Goal: Task Accomplishment & Management: Use online tool/utility

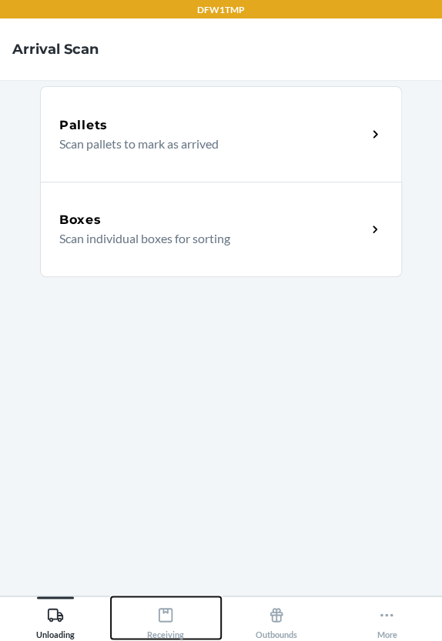
click at [172, 624] on div "Receiving" at bounding box center [165, 619] width 37 height 38
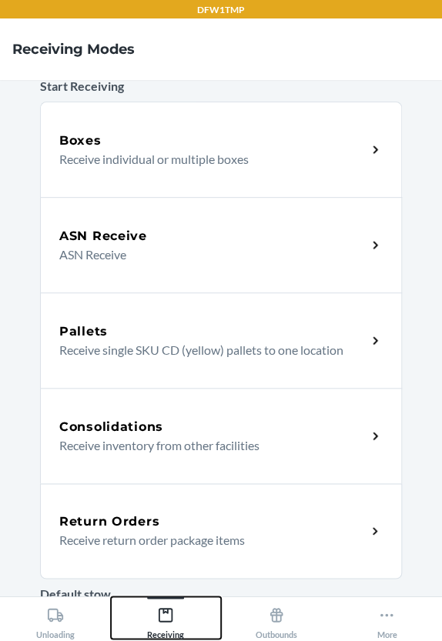
scroll to position [69, 0]
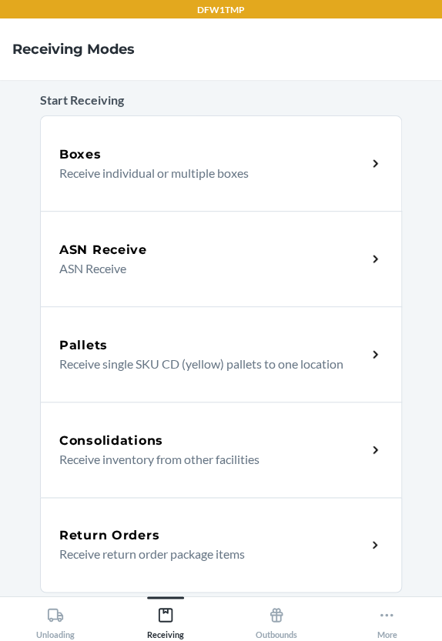
click at [186, 256] on div "ASN Receive" at bounding box center [212, 250] width 307 height 18
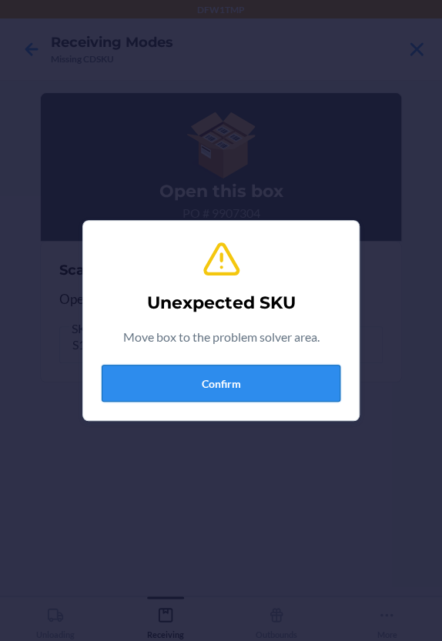
click at [262, 377] on button "Confirm" at bounding box center [221, 383] width 239 height 37
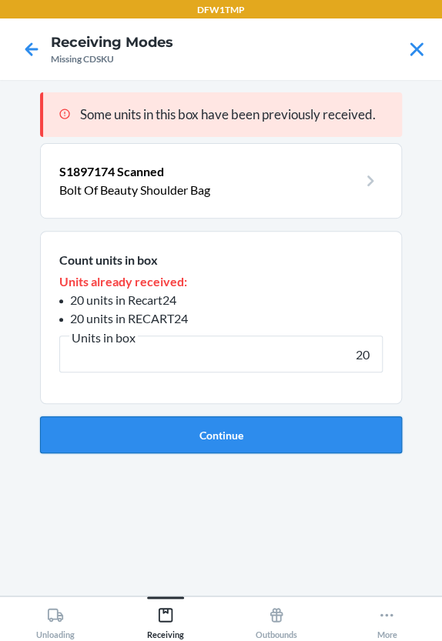
type input "20"
click at [245, 439] on button "Continue" at bounding box center [221, 434] width 362 height 37
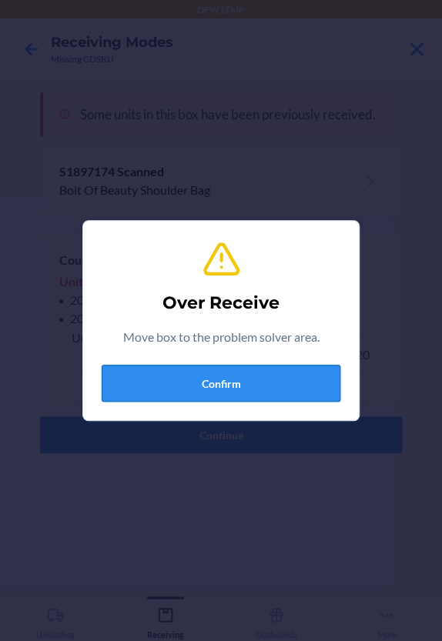
click at [222, 376] on button "Confirm" at bounding box center [221, 383] width 239 height 37
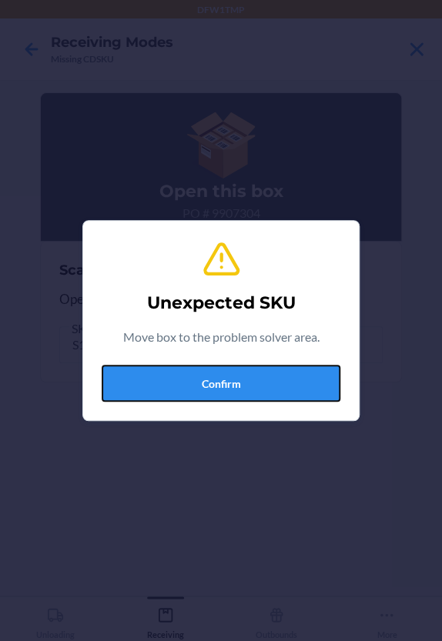
click at [221, 376] on button "Confirm" at bounding box center [221, 383] width 239 height 37
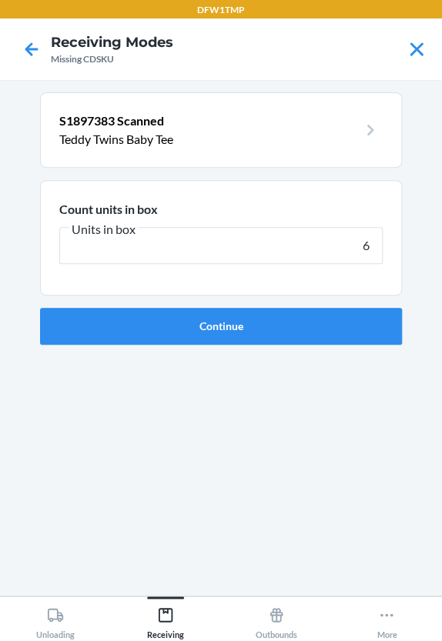
type input "65"
click button "Continue" at bounding box center [221, 326] width 362 height 37
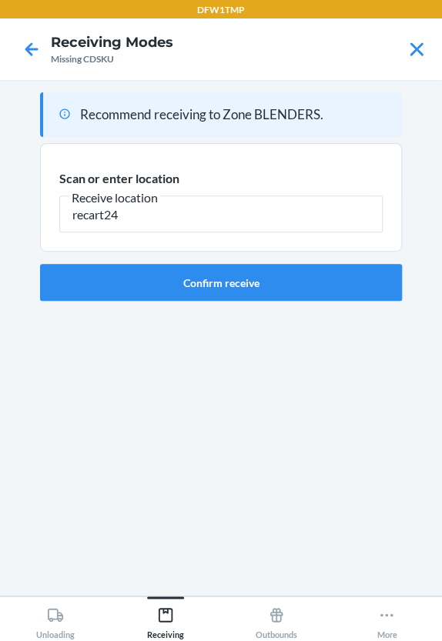
type input "recart24"
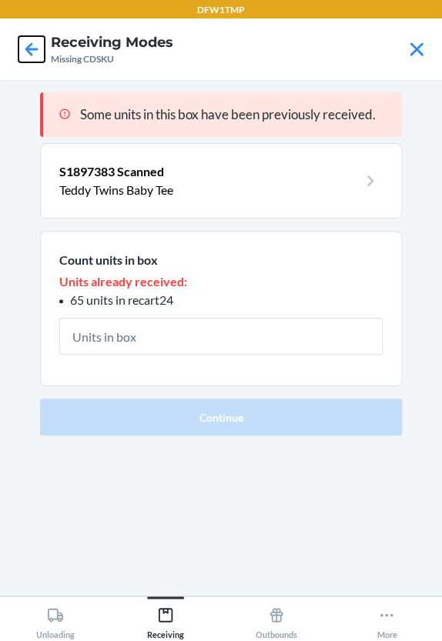
click at [32, 38] on icon at bounding box center [31, 49] width 26 height 26
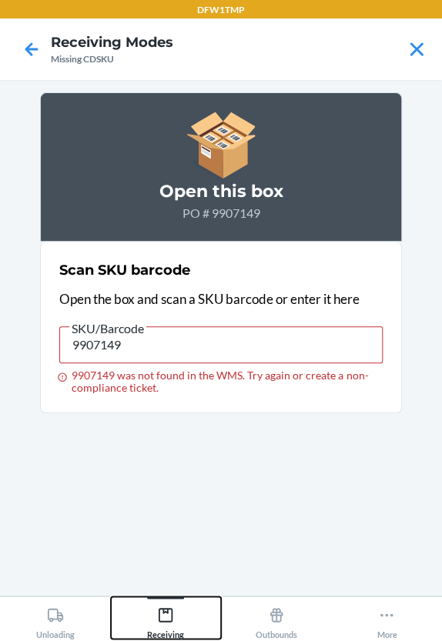
click at [158, 610] on icon at bounding box center [165, 615] width 17 height 17
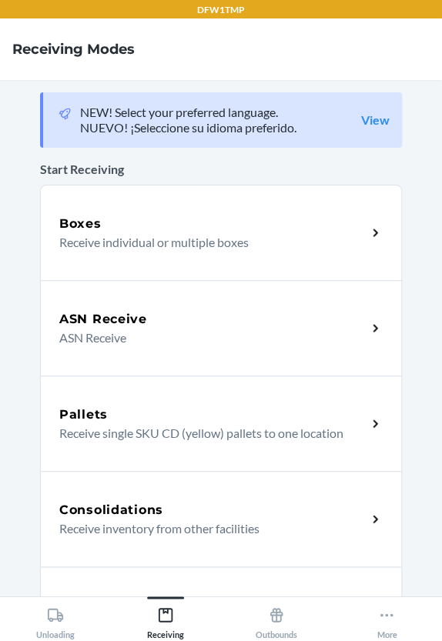
click at [211, 341] on p "ASN Receive" at bounding box center [206, 338] width 295 height 18
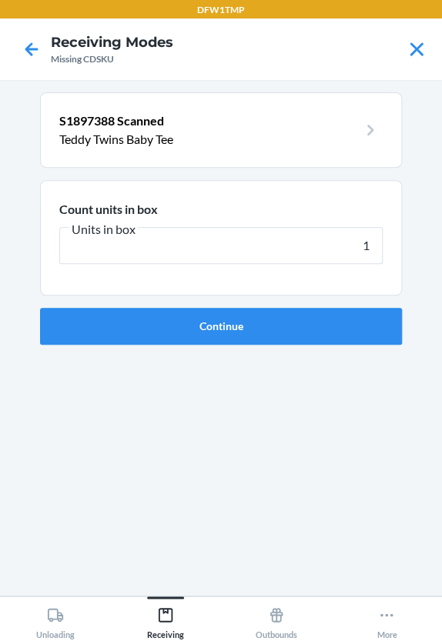
type input "16"
click button "Continue" at bounding box center [221, 326] width 362 height 37
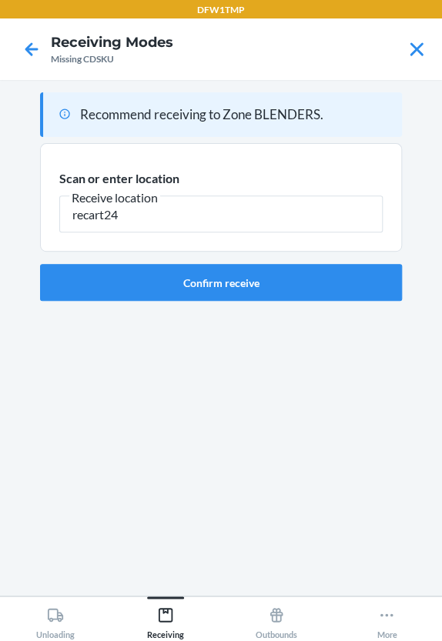
type input "recart24"
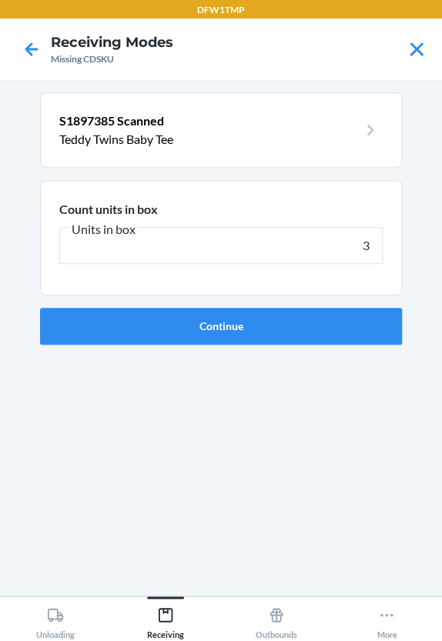
type input "32"
click button "Continue" at bounding box center [221, 326] width 362 height 37
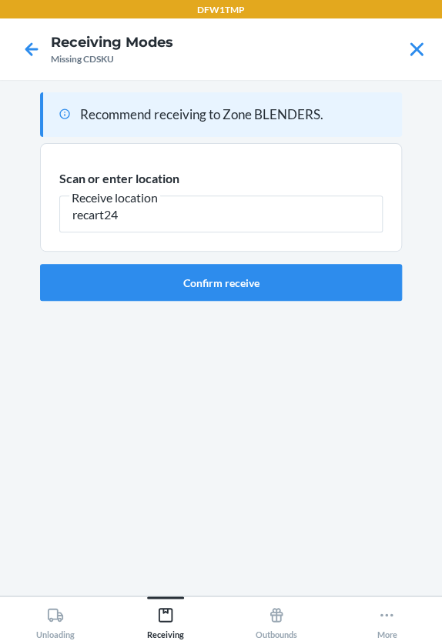
type input "recart24"
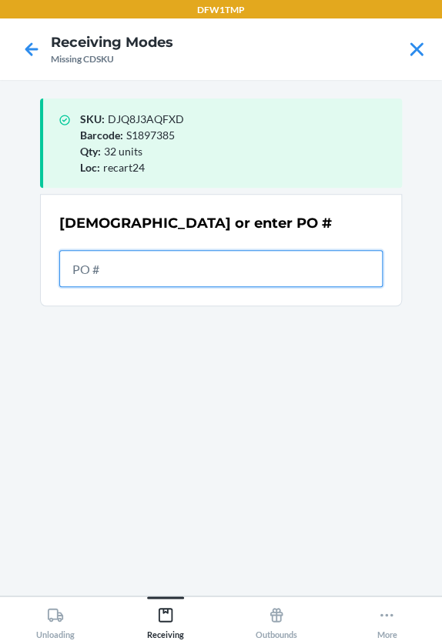
click at [209, 273] on input "text" at bounding box center [220, 268] width 323 height 37
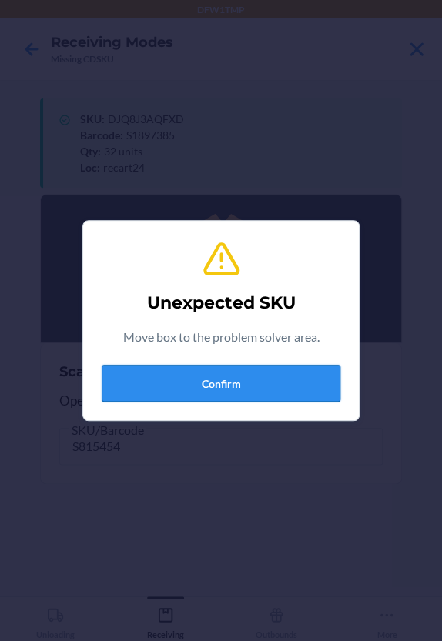
click at [209, 383] on button "Confirm" at bounding box center [221, 383] width 239 height 37
click at [195, 370] on button "Confirm" at bounding box center [221, 383] width 239 height 37
click at [226, 373] on button "Confirm" at bounding box center [221, 383] width 239 height 37
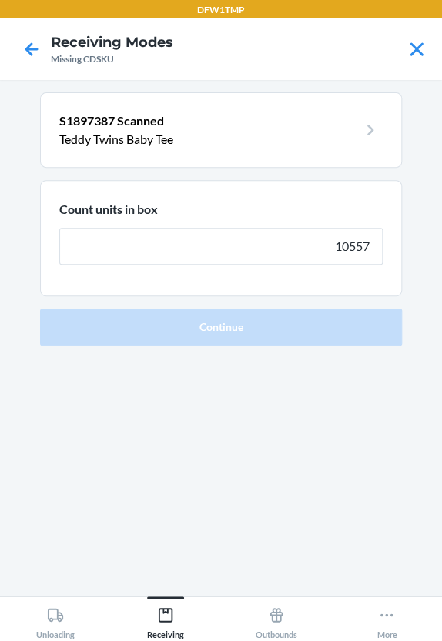
type input "105579"
click at [40, 309] on button "Continue" at bounding box center [221, 327] width 362 height 37
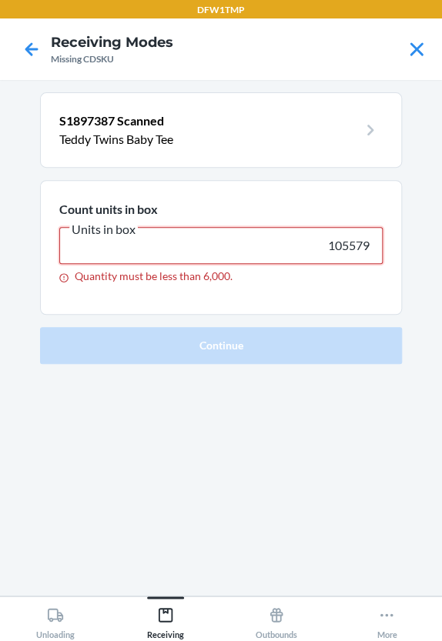
drag, startPoint x: 376, startPoint y: 248, endPoint x: 287, endPoint y: 257, distance: 89.0
click at [287, 256] on input "105579" at bounding box center [220, 245] width 323 height 37
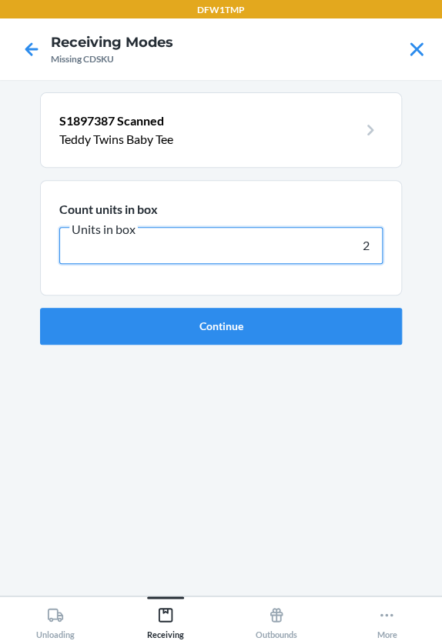
type input "21"
click button "Continue" at bounding box center [221, 326] width 362 height 37
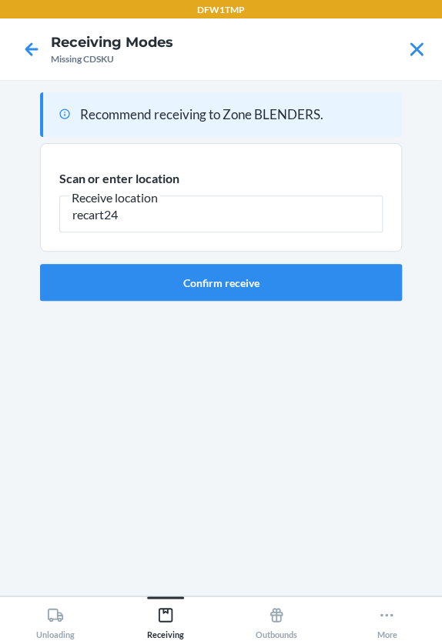
type input "recart24"
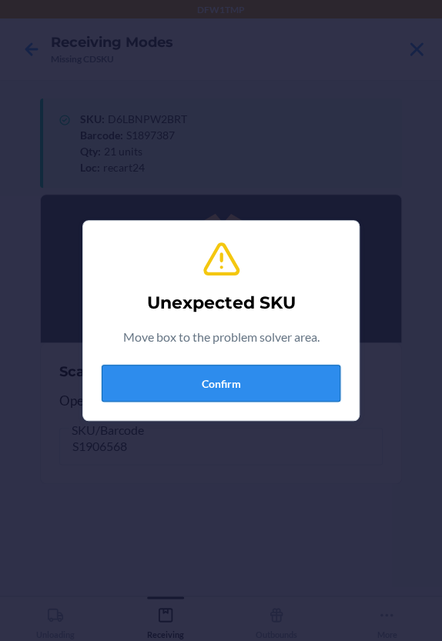
click at [285, 391] on button "Confirm" at bounding box center [221, 383] width 239 height 37
click at [282, 393] on button "Confirm" at bounding box center [221, 383] width 239 height 37
click at [271, 377] on button "Confirm" at bounding box center [221, 383] width 239 height 37
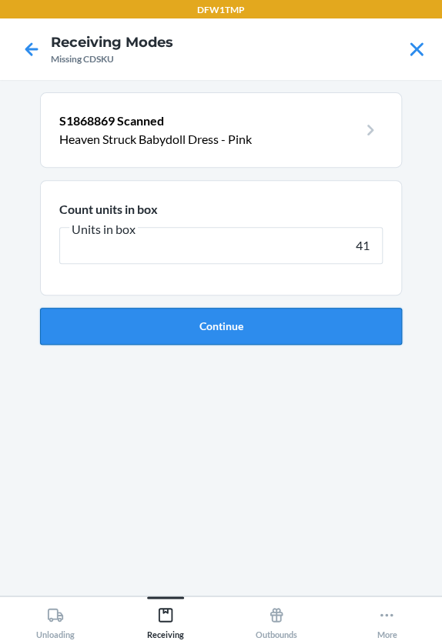
type input "41"
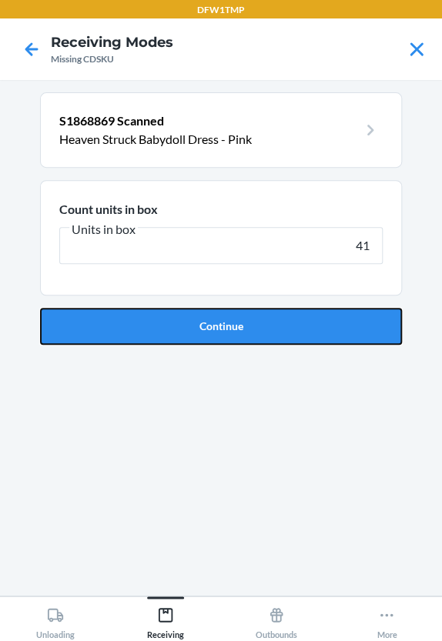
click at [55, 330] on button "Continue" at bounding box center [221, 326] width 362 height 37
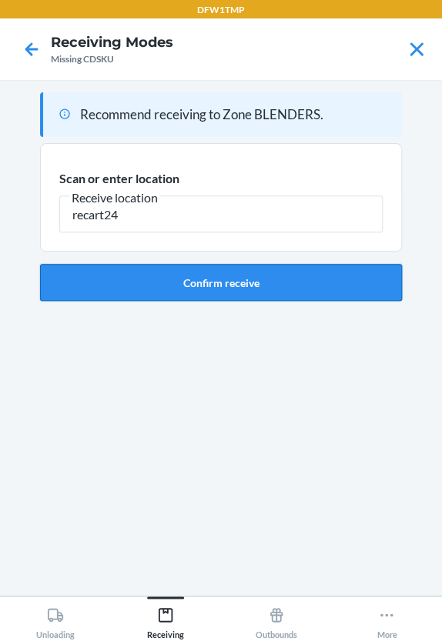
type input "recart24"
click at [109, 287] on button "Confirm receive" at bounding box center [221, 282] width 362 height 37
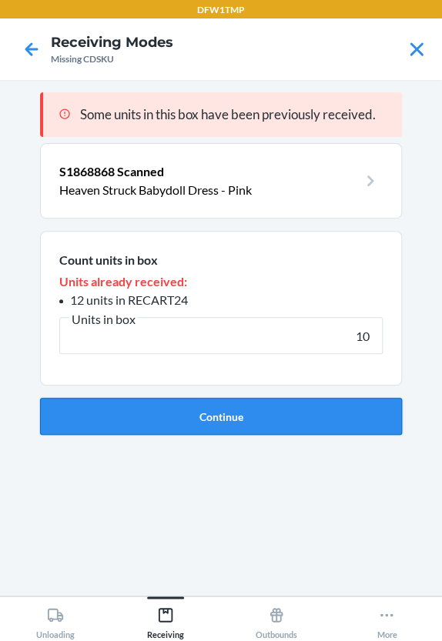
type input "10"
click at [246, 431] on button "Continue" at bounding box center [221, 416] width 362 height 37
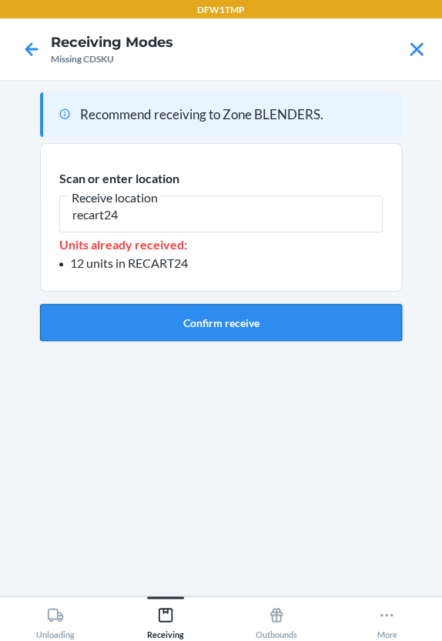
type input "recart24"
click at [238, 313] on button "Confirm receive" at bounding box center [221, 322] width 362 height 37
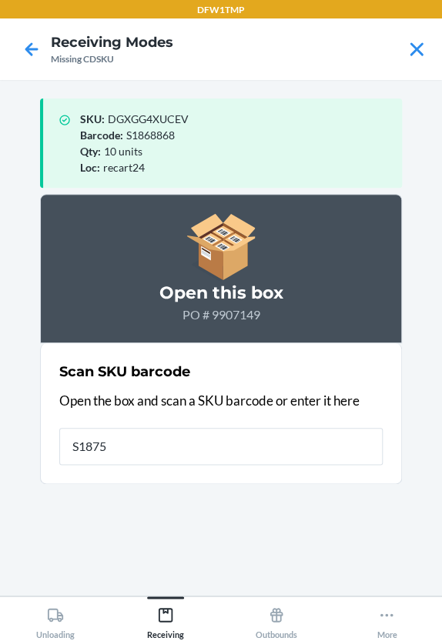
type input "S18756"
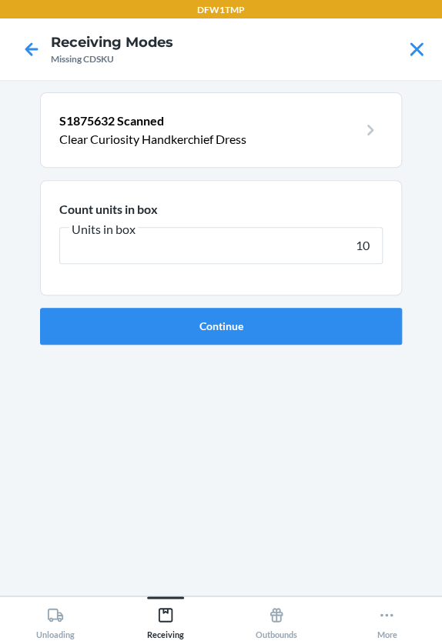
type input "10"
drag, startPoint x: 197, startPoint y: 290, endPoint x: 184, endPoint y: 324, distance: 36.3
click at [184, 324] on form "Count units in box Units in box 10 Continue" at bounding box center [221, 262] width 362 height 165
drag, startPoint x: 184, startPoint y: 324, endPoint x: 187, endPoint y: 314, distance: 10.5
click at [187, 314] on button "Continue" at bounding box center [221, 326] width 362 height 37
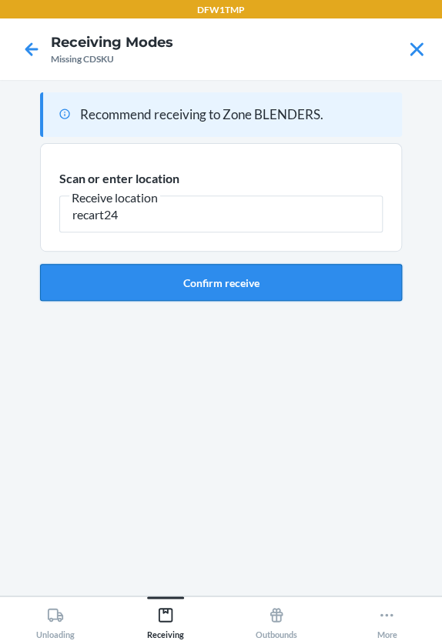
type input "recart24"
click at [112, 268] on button "Confirm receive" at bounding box center [221, 282] width 362 height 37
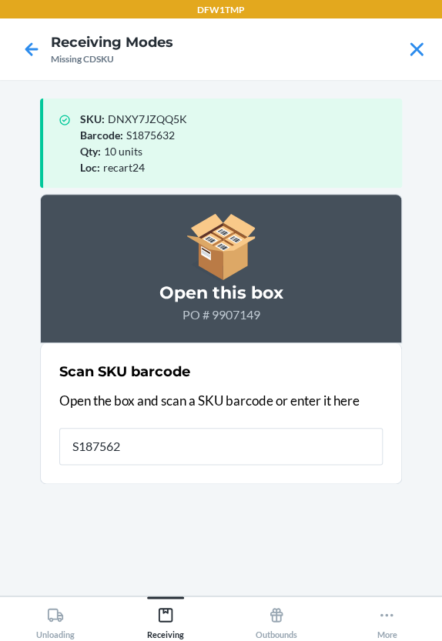
type input "S1875626"
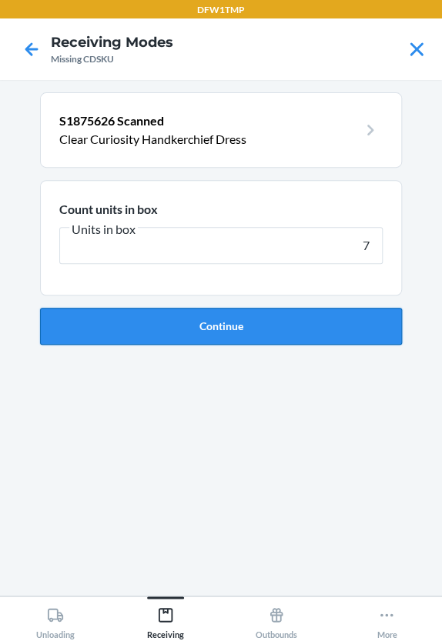
type input "7"
click at [62, 310] on button "Continue" at bounding box center [221, 326] width 362 height 37
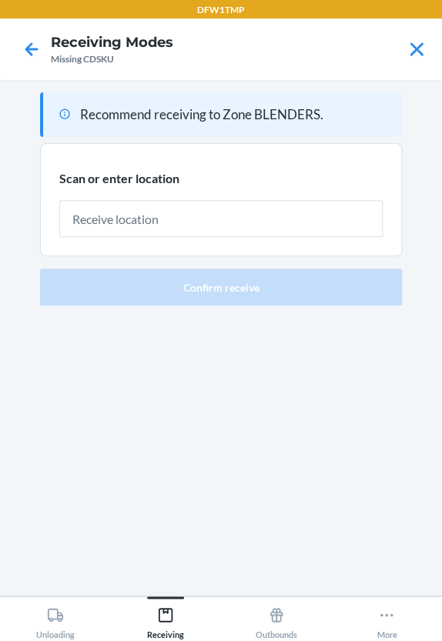
click at [76, 228] on input "text" at bounding box center [220, 218] width 323 height 37
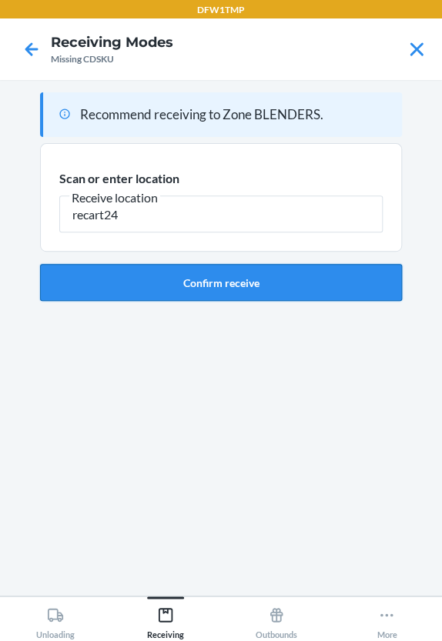
type input "recart24"
click at [181, 283] on button "Confirm receive" at bounding box center [221, 282] width 362 height 37
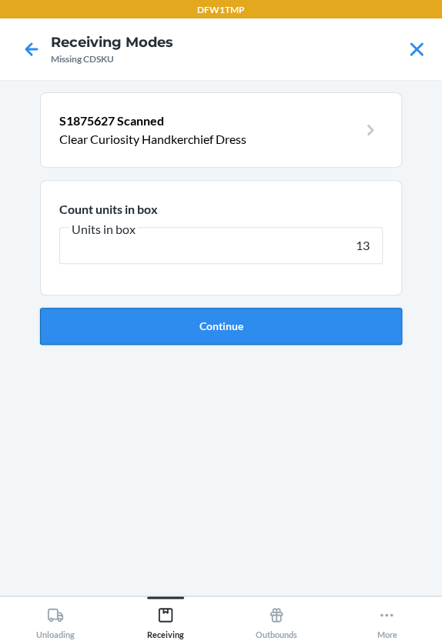
type input "13"
click at [206, 319] on button "Continue" at bounding box center [221, 326] width 362 height 37
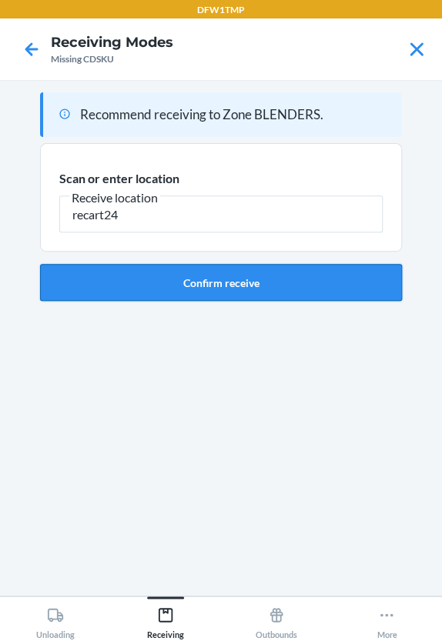
type input "recart24"
click at [162, 278] on button "Confirm receive" at bounding box center [221, 282] width 362 height 37
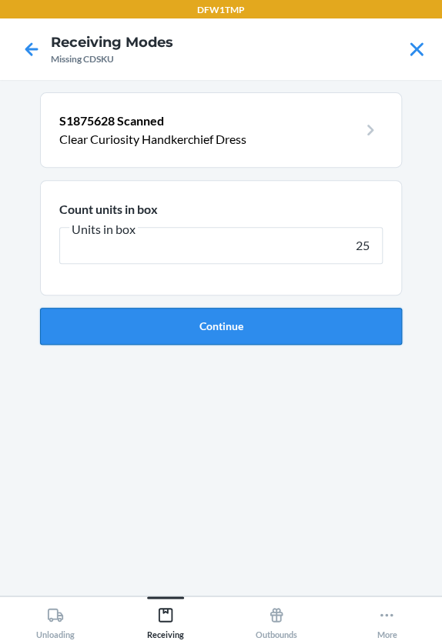
type input "25"
click at [248, 333] on button "Continue" at bounding box center [221, 326] width 362 height 37
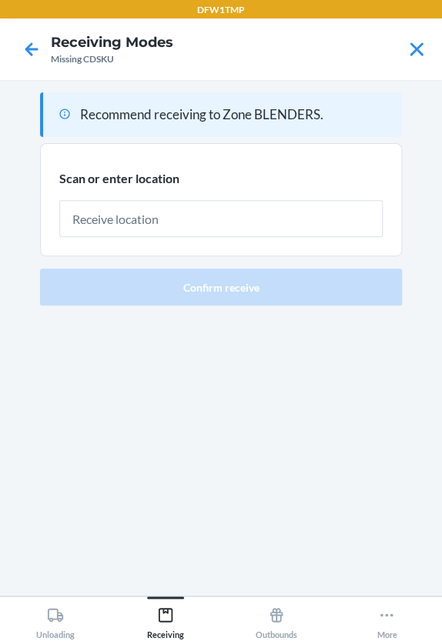
click at [115, 212] on input "text" at bounding box center [220, 218] width 323 height 37
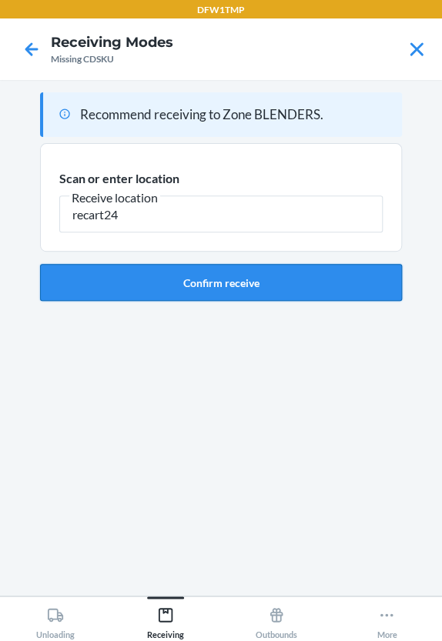
type input "recart24"
click at [109, 266] on button "Confirm receive" at bounding box center [221, 282] width 362 height 37
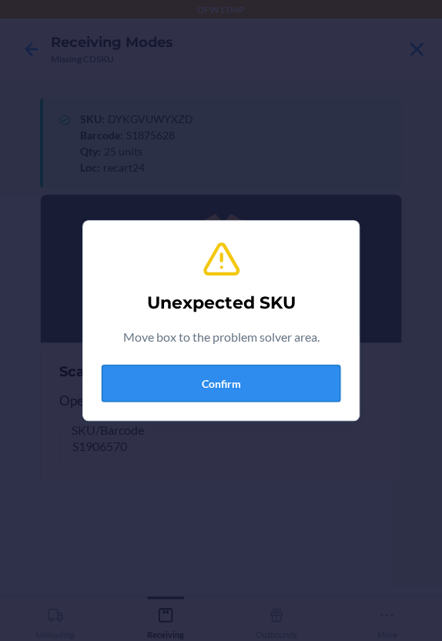
click at [217, 392] on button "Confirm" at bounding box center [221, 383] width 239 height 37
click at [219, 389] on button "Confirm" at bounding box center [221, 383] width 239 height 37
drag, startPoint x: 278, startPoint y: 348, endPoint x: 259, endPoint y: 364, distance: 24.6
click at [259, 364] on div "Unexpected SKU Move box to the problem solver area. Confirm" at bounding box center [221, 320] width 239 height 175
drag, startPoint x: 259, startPoint y: 364, endPoint x: 248, endPoint y: 378, distance: 18.0
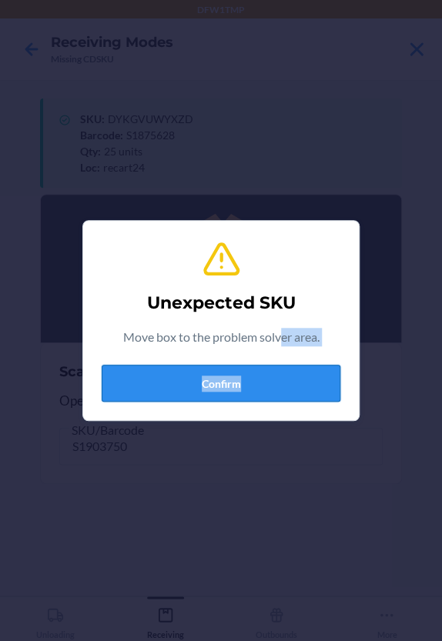
click at [248, 378] on button "Confirm" at bounding box center [221, 383] width 239 height 37
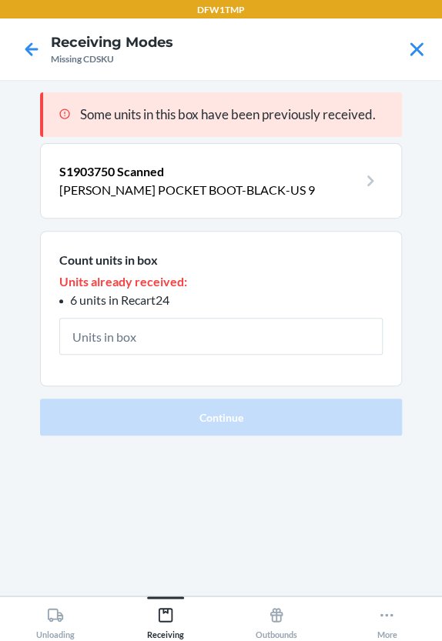
click at [200, 331] on input "text" at bounding box center [220, 336] width 323 height 37
click at [25, 51] on icon at bounding box center [31, 49] width 26 height 26
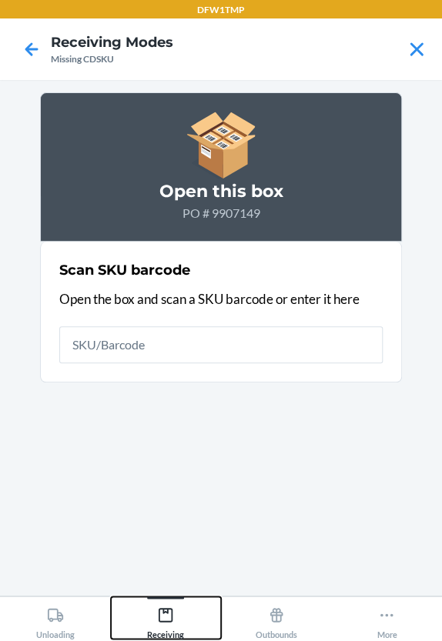
click at [158, 624] on div "Receiving" at bounding box center [165, 619] width 37 height 38
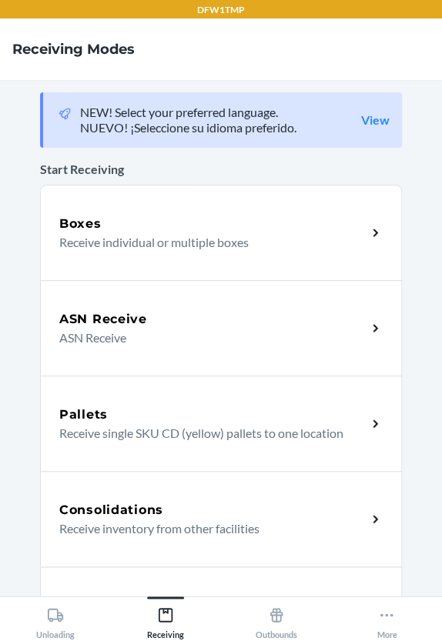
click at [79, 329] on p "ASN Receive" at bounding box center [206, 338] width 295 height 18
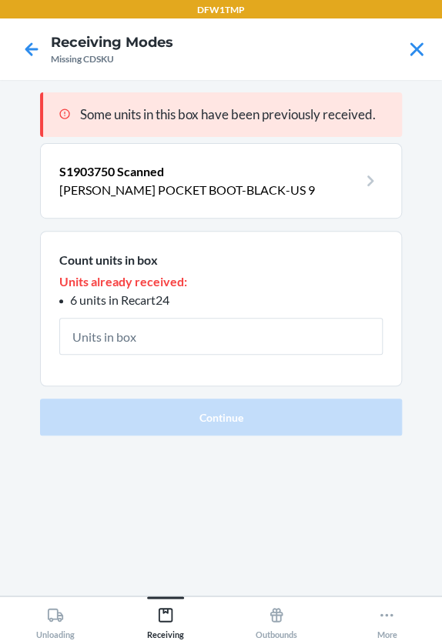
click at [128, 336] on input "text" at bounding box center [220, 336] width 323 height 37
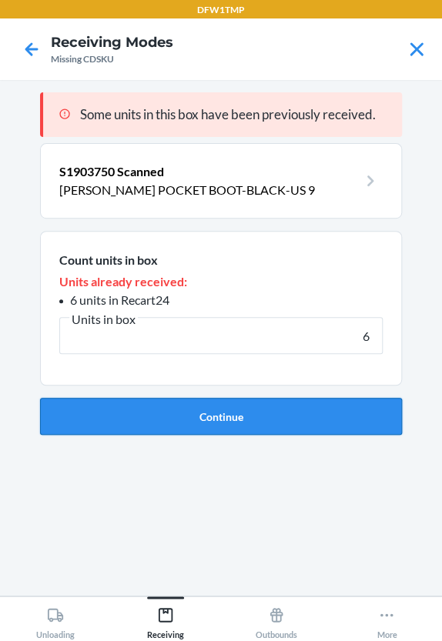
type input "6"
click at [221, 418] on button "Continue" at bounding box center [221, 416] width 362 height 37
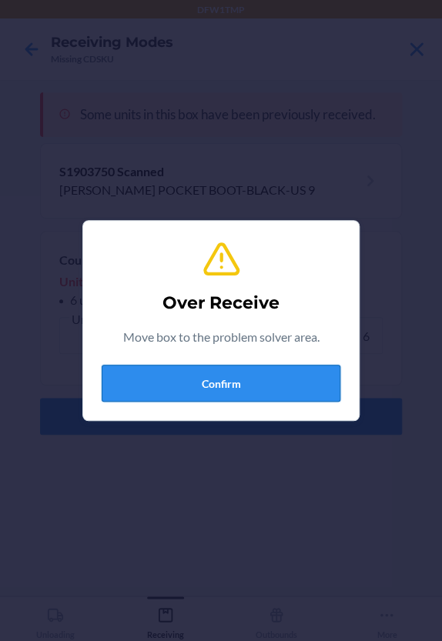
click at [148, 390] on button "Confirm" at bounding box center [221, 383] width 239 height 37
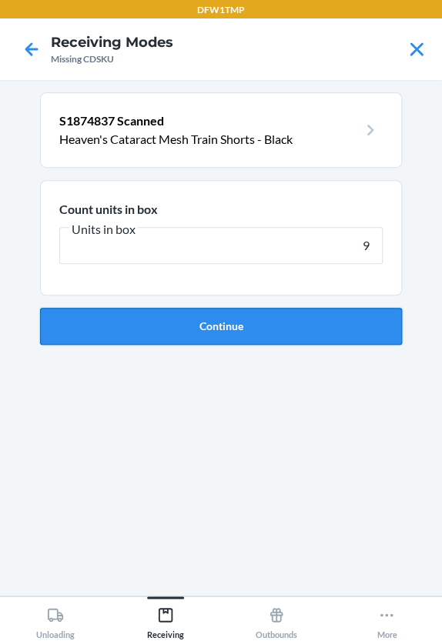
type input "9"
click at [345, 329] on button "Continue" at bounding box center [221, 326] width 362 height 37
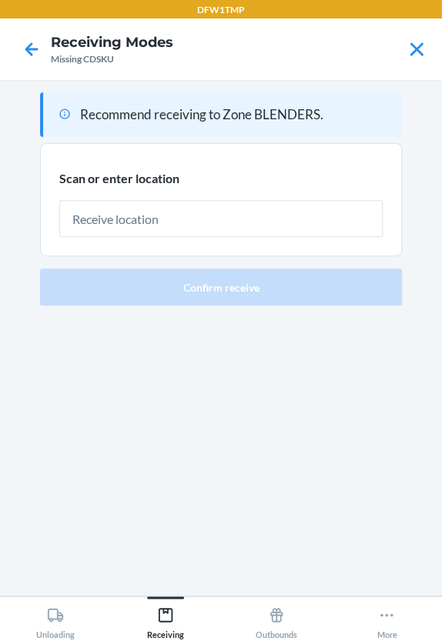
click at [144, 216] on input "text" at bounding box center [220, 218] width 323 height 37
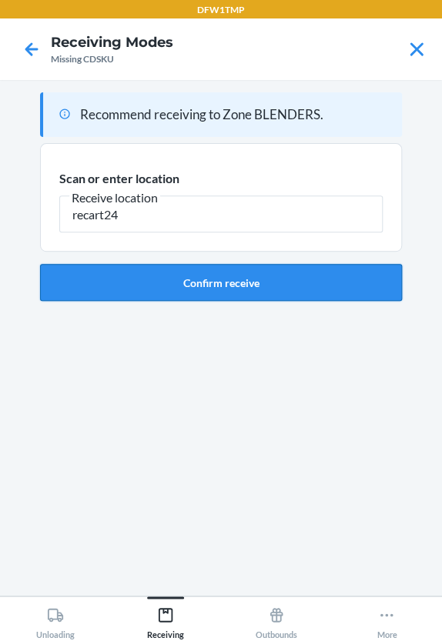
type input "recart24"
click at [157, 279] on button "Confirm receive" at bounding box center [221, 282] width 362 height 37
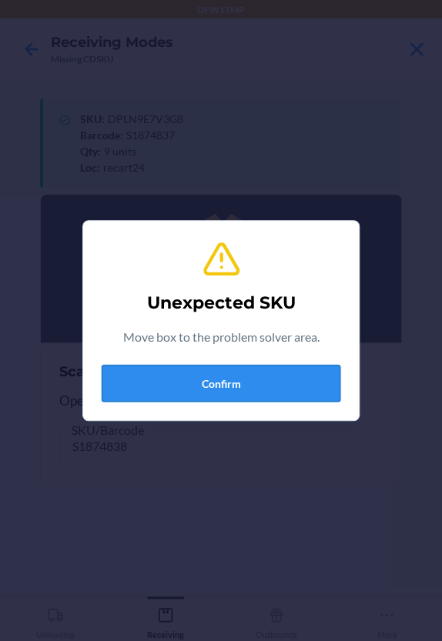
click at [255, 378] on button "Confirm" at bounding box center [221, 383] width 239 height 37
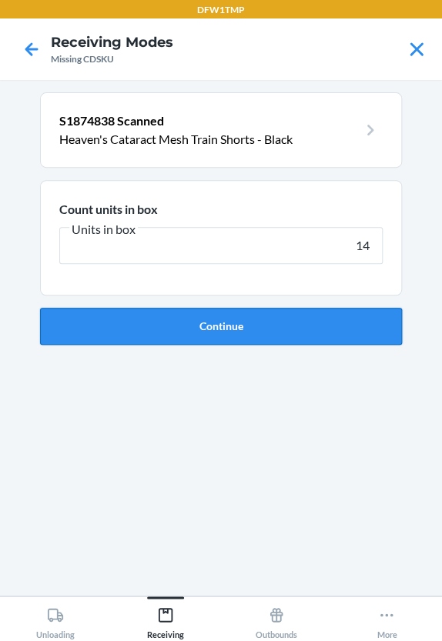
type input "14"
click at [232, 341] on button "Continue" at bounding box center [221, 326] width 362 height 37
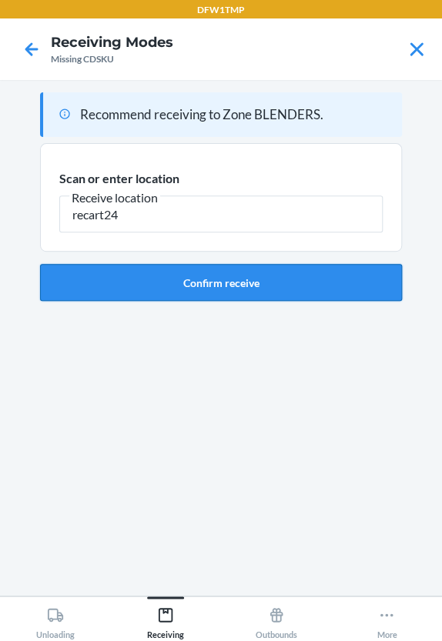
type input "recart24"
click at [162, 276] on button "Confirm receive" at bounding box center [221, 282] width 362 height 37
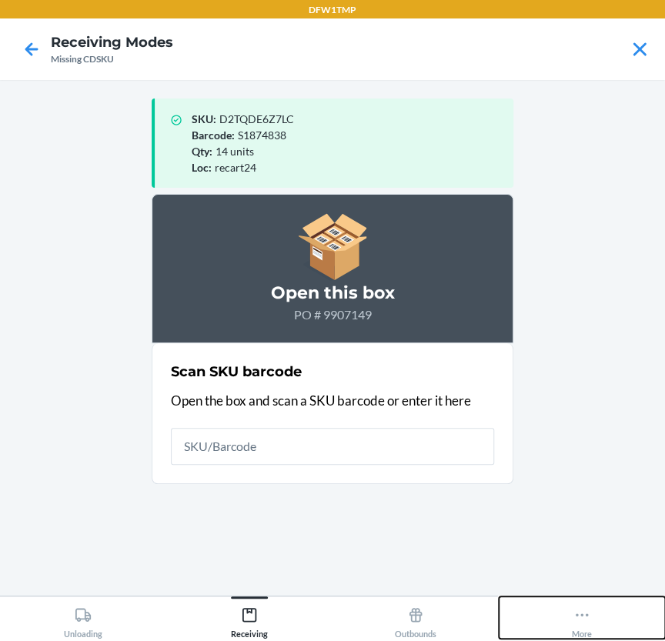
click at [441, 620] on button "More" at bounding box center [582, 618] width 166 height 42
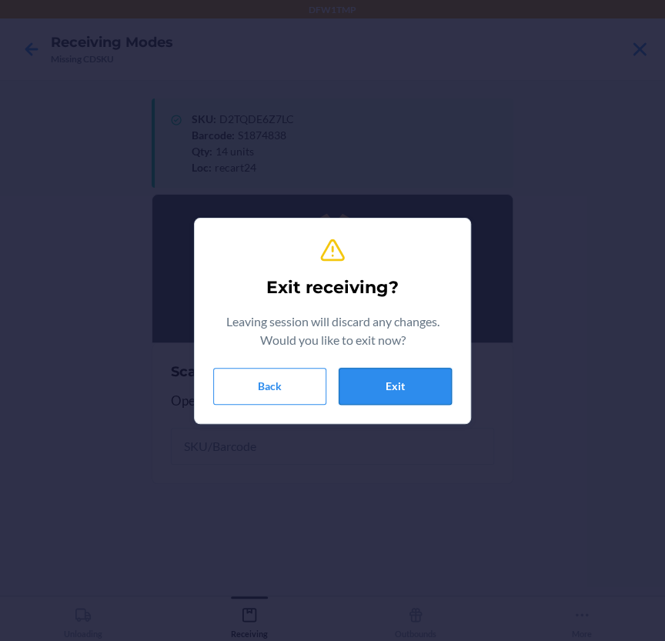
click at [380, 377] on button "Exit" at bounding box center [395, 386] width 113 height 37
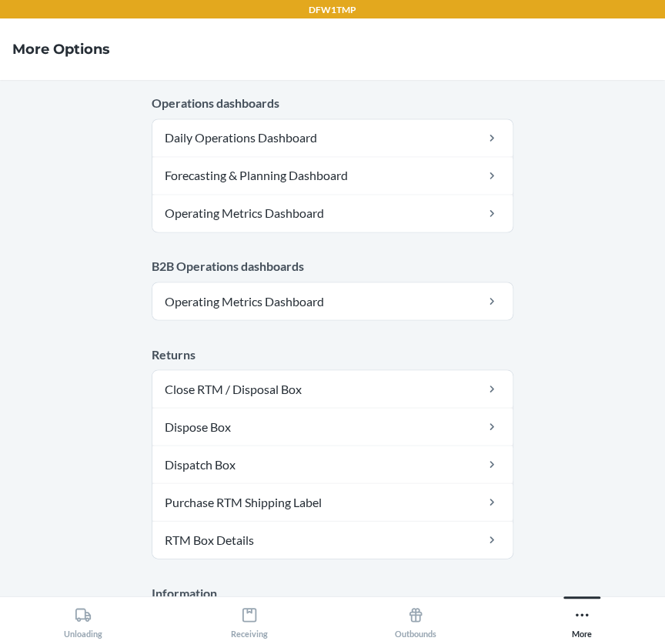
scroll to position [696, 0]
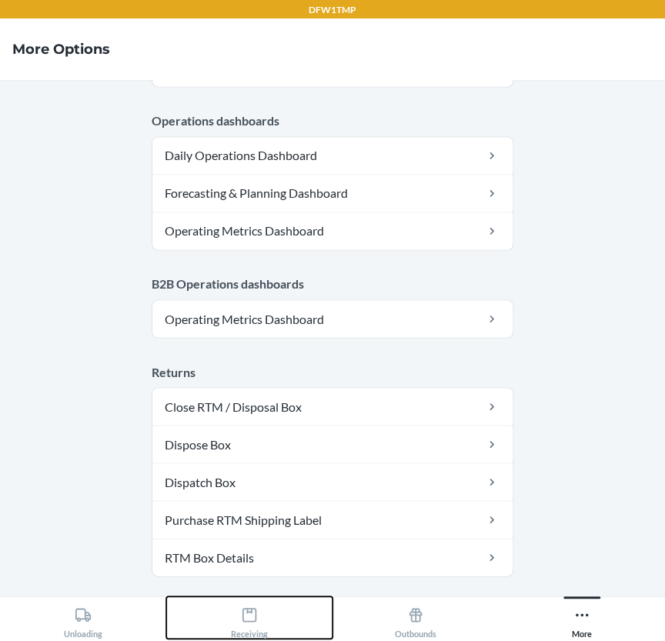
click at [263, 625] on div "Receiving" at bounding box center [249, 619] width 37 height 38
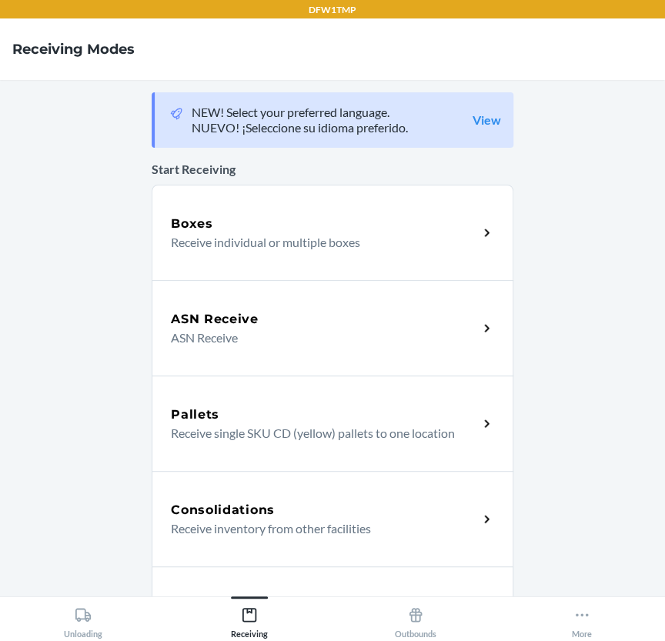
click at [282, 199] on div "Boxes Receive individual or multiple boxes" at bounding box center [333, 232] width 362 height 95
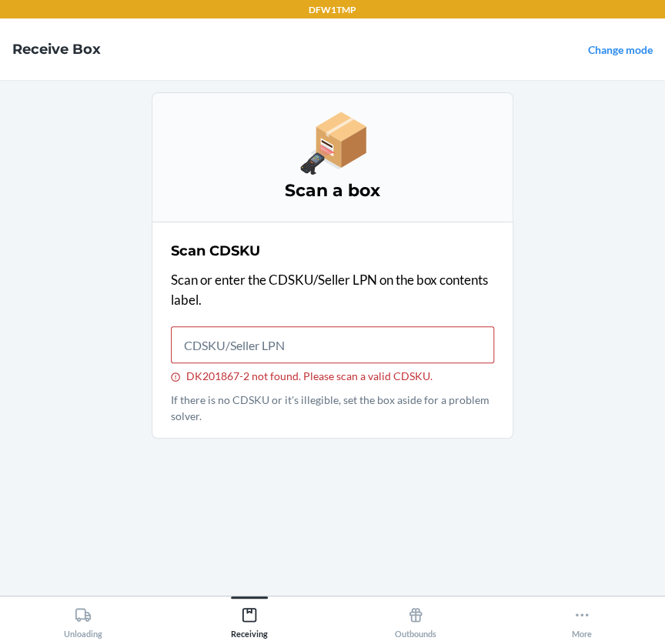
click at [441, 338] on main "Scan a box Scan CDSKU Scan or enter the CDSKU/Seller LPN on the box contents la…" at bounding box center [332, 338] width 665 height 516
click at [274, 606] on button "Receiving" at bounding box center [249, 618] width 166 height 42
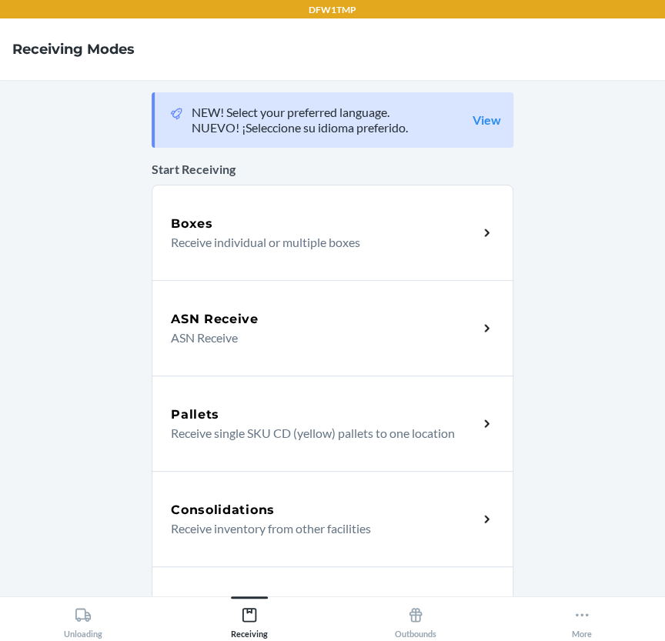
click at [229, 317] on h5 "ASN Receive" at bounding box center [215, 319] width 88 height 18
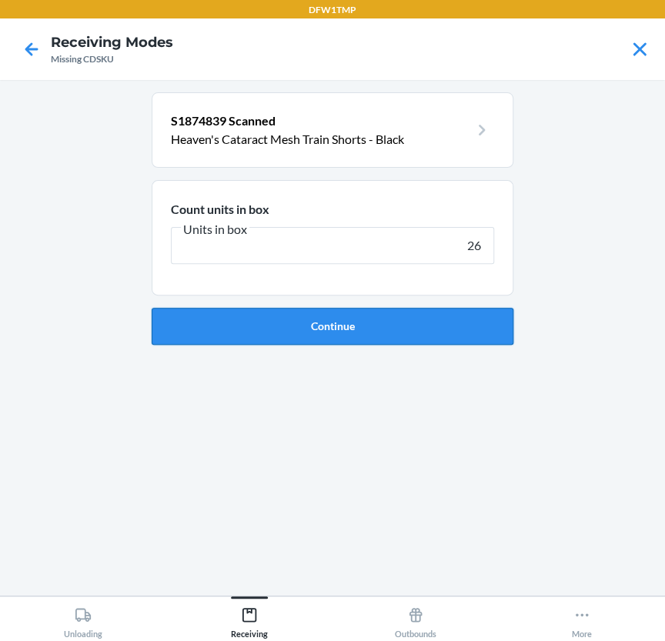
type input "26"
click at [308, 327] on button "Continue" at bounding box center [333, 326] width 362 height 37
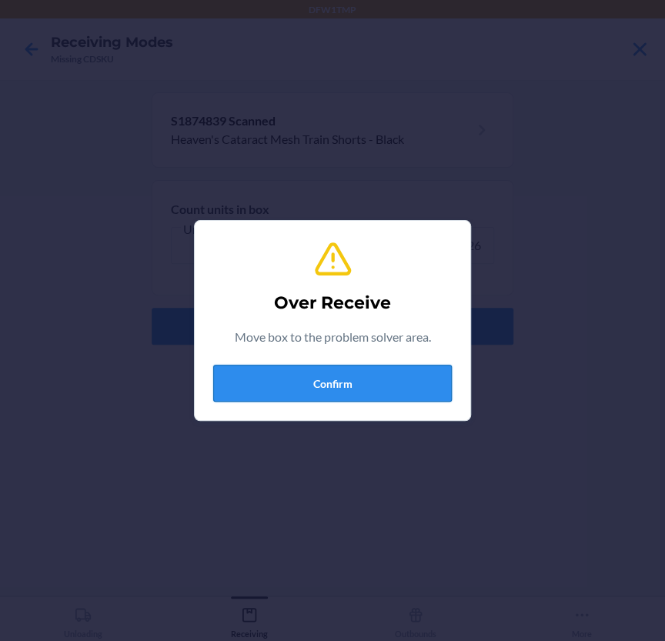
click at [276, 386] on button "Confirm" at bounding box center [332, 383] width 239 height 37
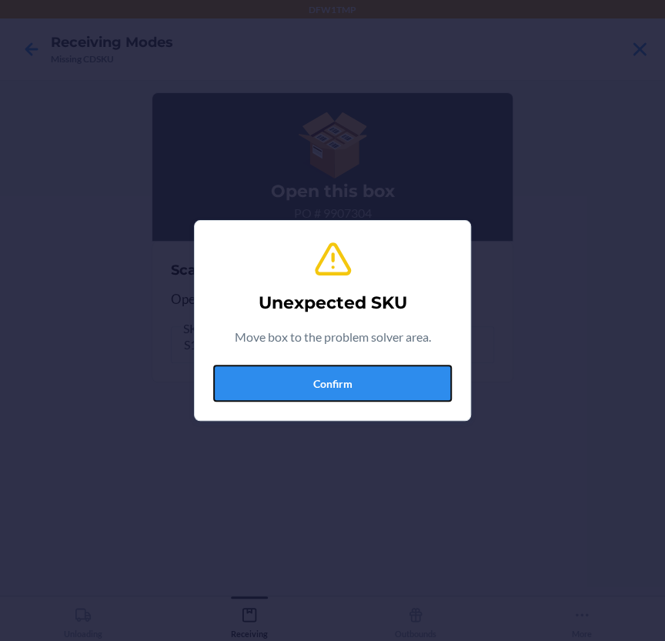
click at [276, 386] on button "Confirm" at bounding box center [332, 383] width 239 height 37
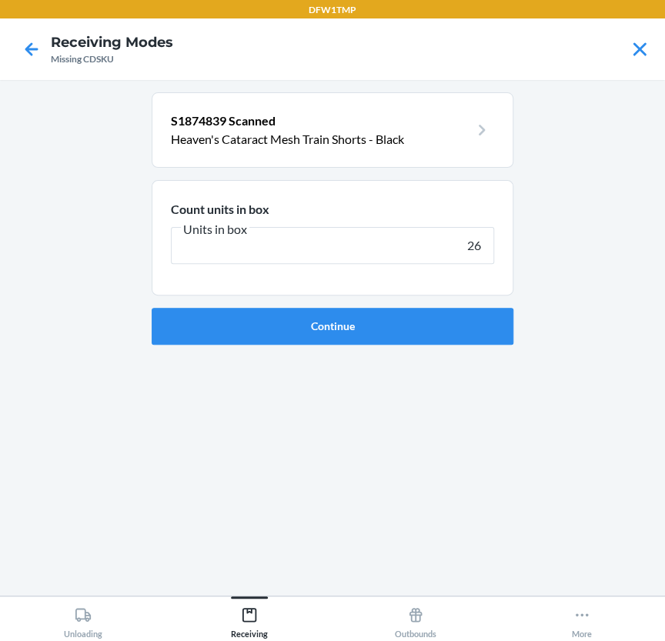
type input "26"
click at [152, 308] on button "Continue" at bounding box center [333, 326] width 362 height 37
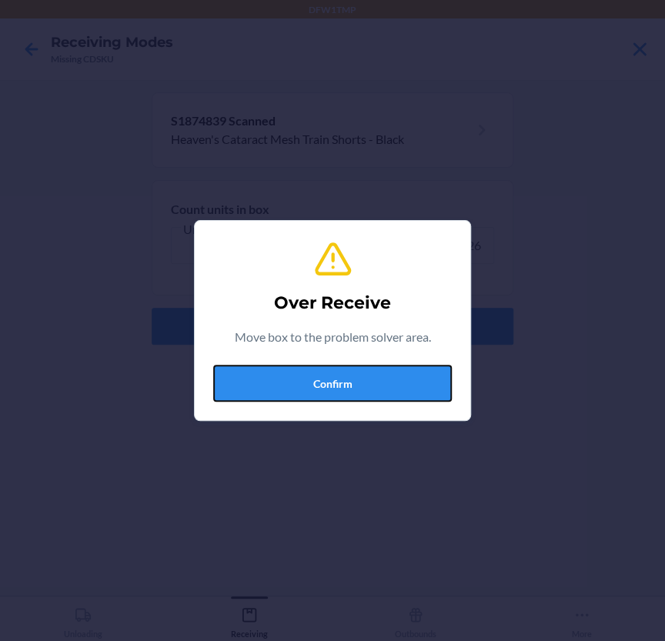
click at [275, 389] on button "Confirm" at bounding box center [332, 383] width 239 height 37
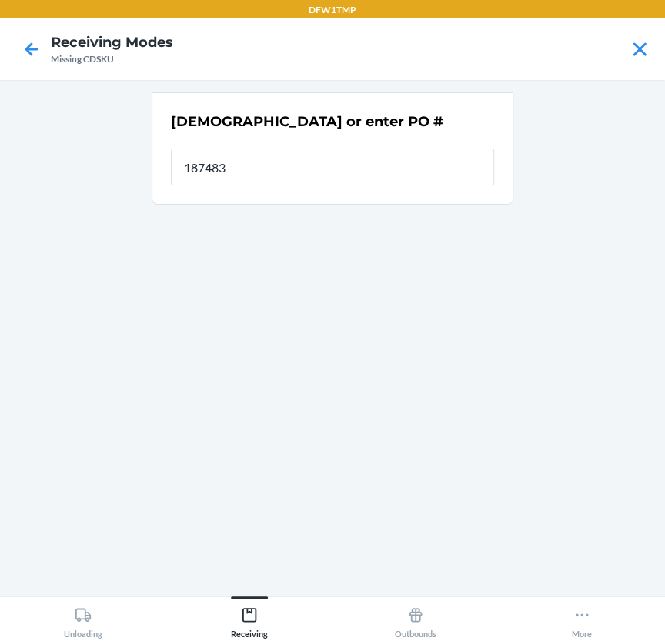
type input "1874839"
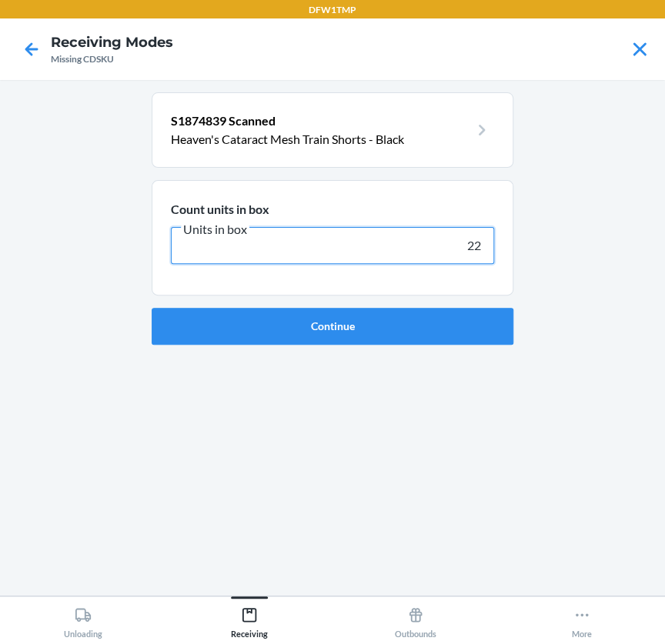
type input "2"
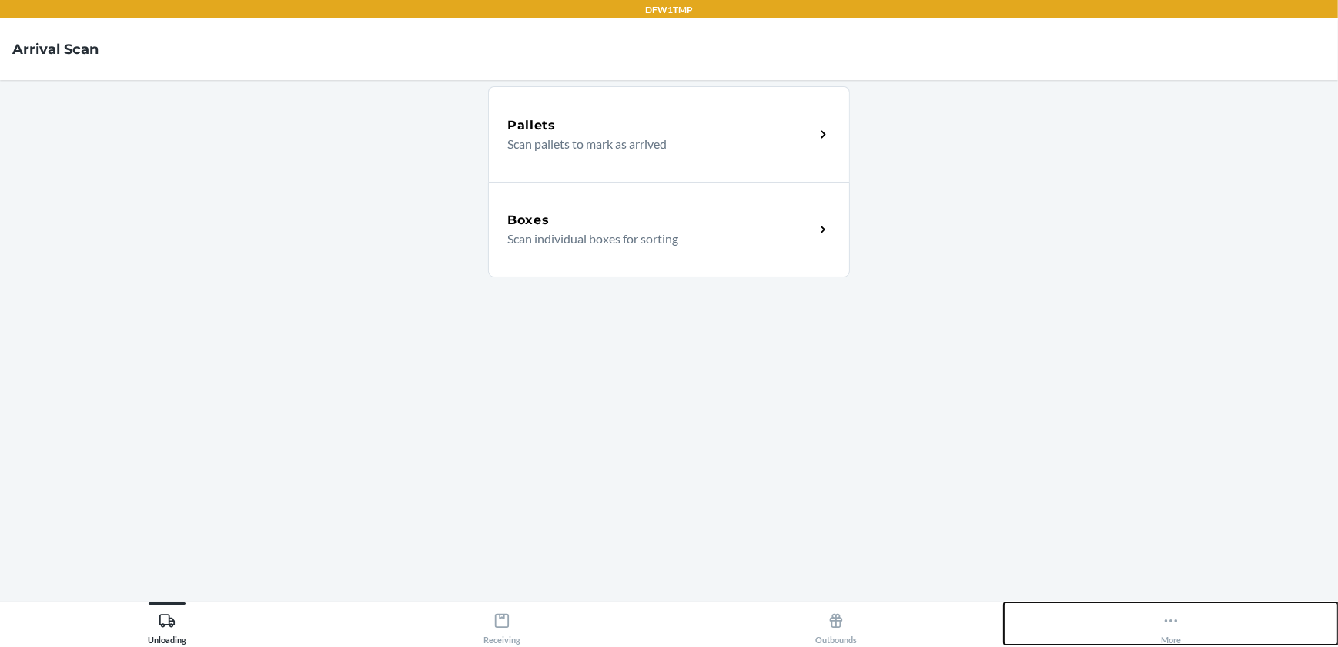
click at [664, 613] on button "More" at bounding box center [1171, 623] width 335 height 42
